Goal: Task Accomplishment & Management: Use online tool/utility

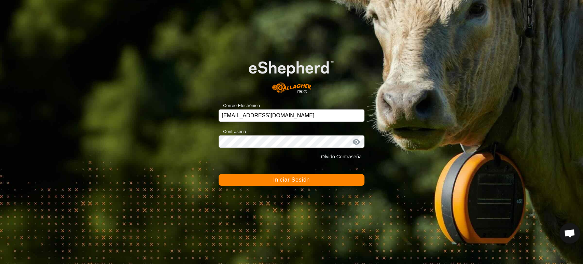
click at [255, 183] on button "Iniciar Sesión" at bounding box center [292, 180] width 146 height 12
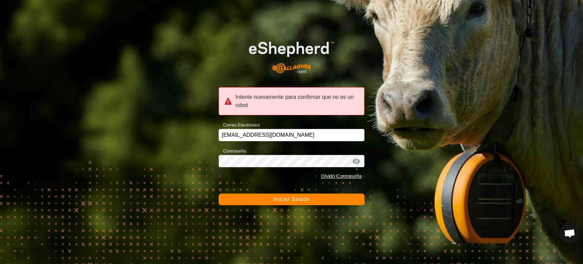
click at [250, 204] on button "Iniciar Sesión" at bounding box center [292, 199] width 146 height 12
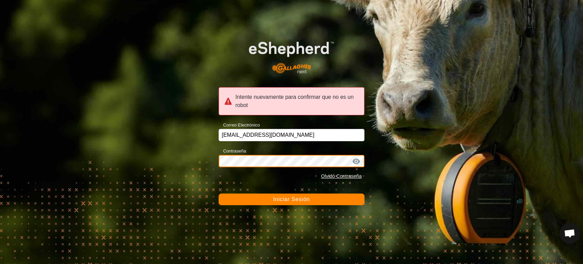
click at [276, 196] on form "Intente nuevamente para confirmar que no es un robot Correo Electrónico ccallej…" at bounding box center [292, 117] width 146 height 176
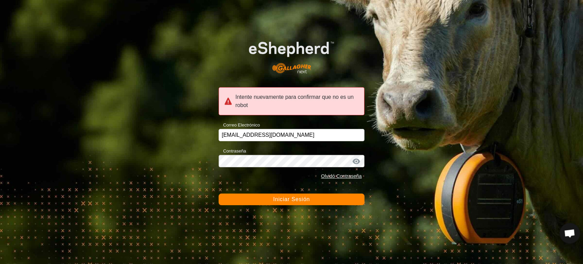
click at [276, 196] on span "Iniciar Sesión" at bounding box center [291, 199] width 37 height 6
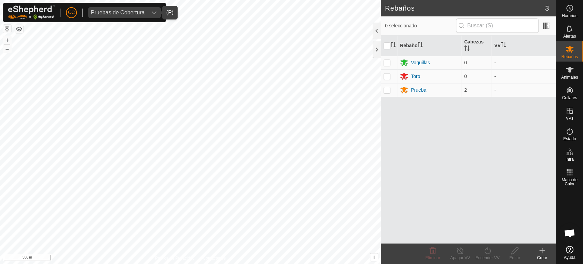
click at [151, 11] on icon "dropdown trigger" at bounding box center [153, 12] width 5 height 5
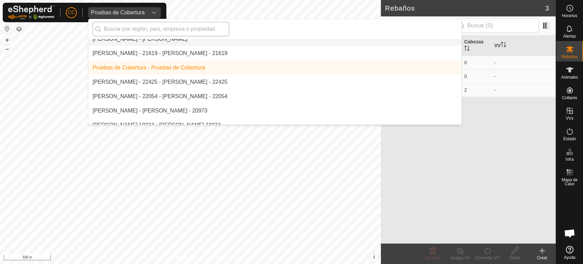
scroll to position [4992, 0]
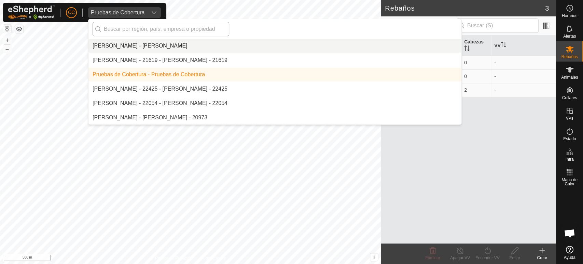
click at [135, 27] on input "text" at bounding box center [161, 29] width 137 height 14
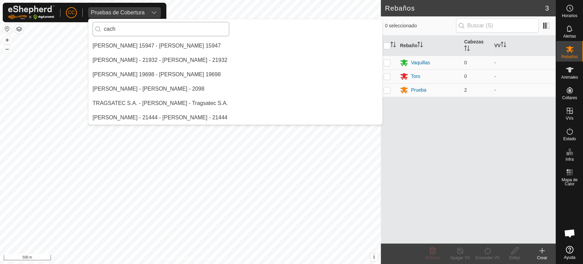
scroll to position [0, 0]
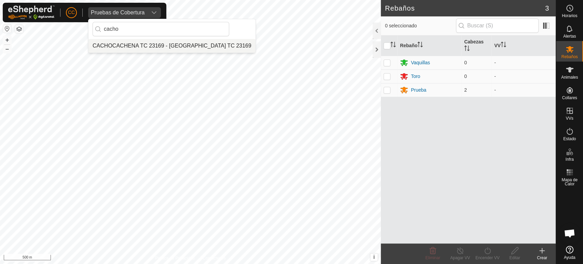
type input "cacho"
click at [139, 43] on li "CACHOCACHENA TC 23169 - [GEOGRAPHIC_DATA] TC 23169" at bounding box center [171, 46] width 167 height 14
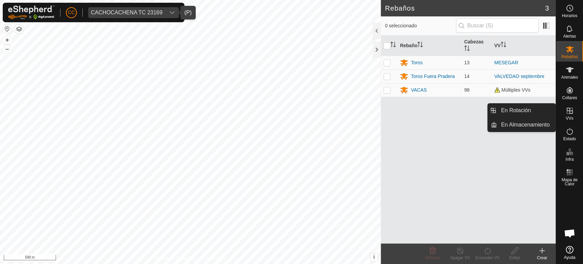
click at [570, 112] on icon at bounding box center [570, 111] width 8 height 8
click at [531, 114] on link "En Rotación" at bounding box center [526, 110] width 58 height 14
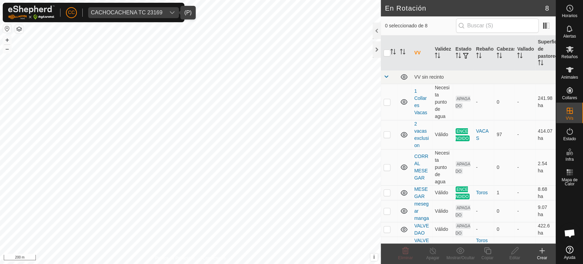
click at [541, 252] on icon at bounding box center [542, 250] width 8 height 8
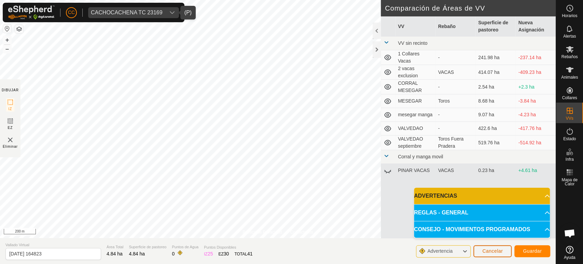
click at [489, 252] on span "Cancelar" at bounding box center [492, 250] width 20 height 5
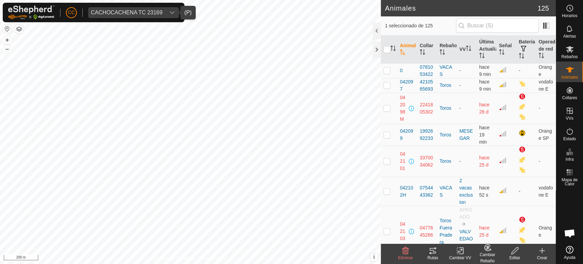
click at [435, 249] on icon at bounding box center [435, 248] width 2 height 2
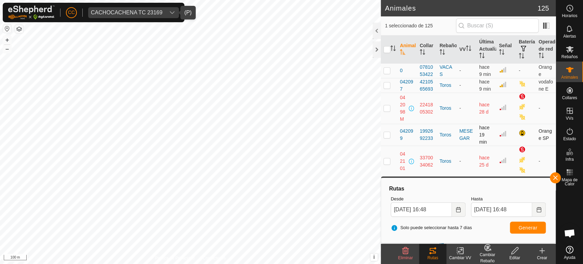
click at [390, 139] on td at bounding box center [389, 135] width 16 height 22
checkbox input "true"
click at [388, 88] on p-checkbox at bounding box center [387, 84] width 7 height 5
checkbox input "true"
click at [513, 226] on button "Generar" at bounding box center [528, 227] width 36 height 12
